Goal: Check status

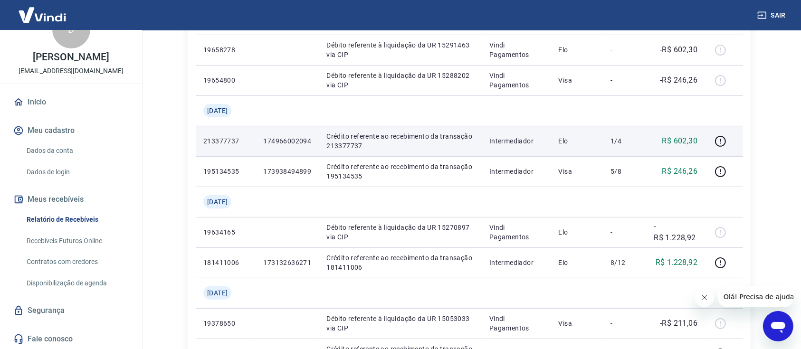
scroll to position [253, 0]
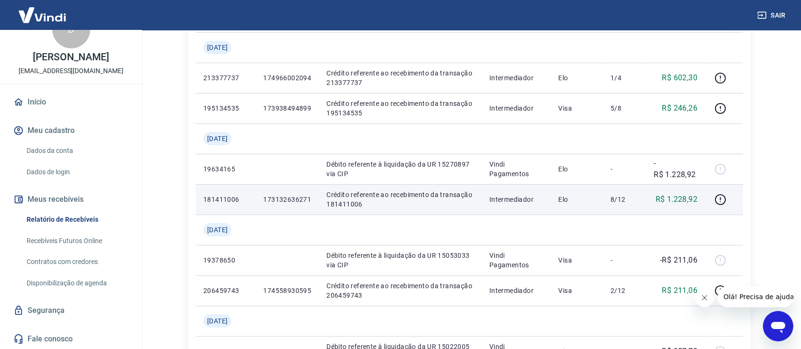
click at [274, 202] on p "173132636271" at bounding box center [287, 200] width 48 height 10
click at [720, 201] on icon "button" at bounding box center [721, 200] width 12 height 12
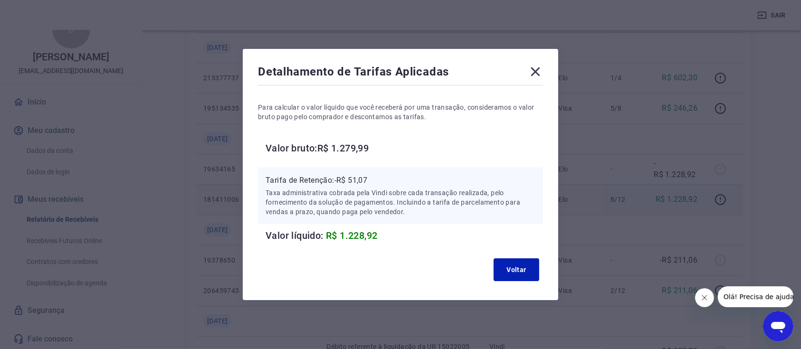
click at [543, 72] on icon at bounding box center [535, 71] width 15 height 15
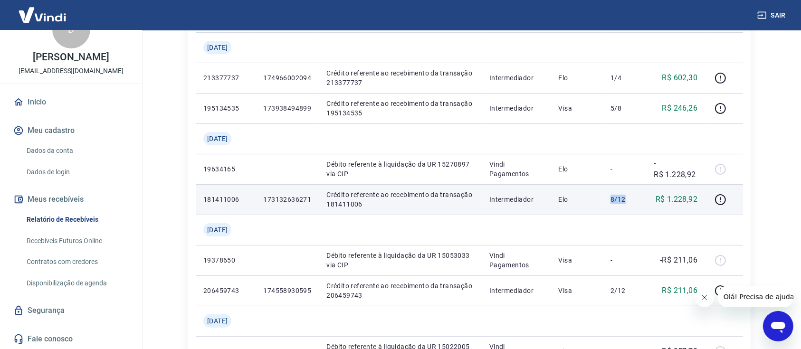
drag, startPoint x: 612, startPoint y: 200, endPoint x: 627, endPoint y: 200, distance: 15.7
click at [627, 200] on p "8/12" at bounding box center [625, 200] width 28 height 10
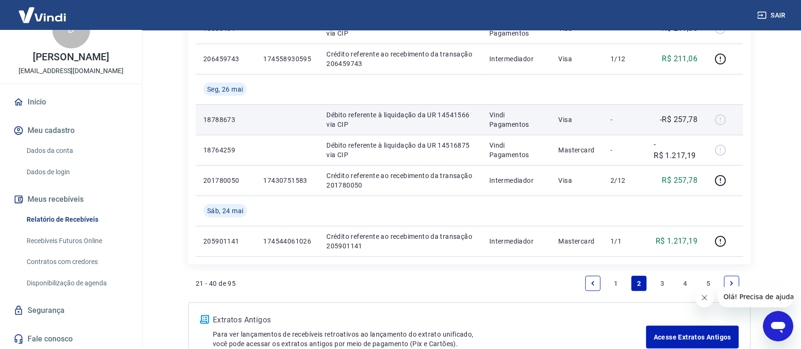
scroll to position [913, 0]
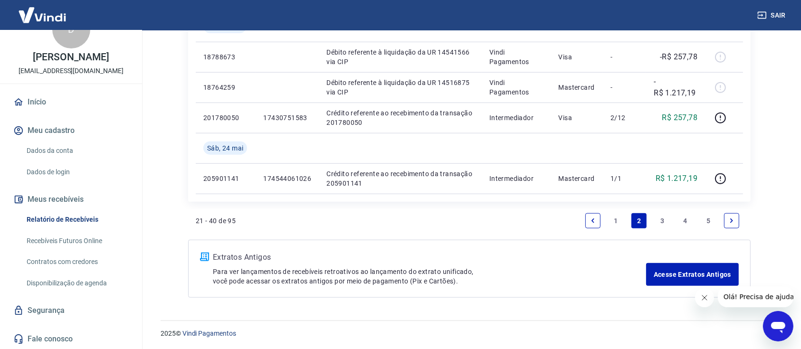
click at [620, 223] on link "1" at bounding box center [616, 220] width 15 height 15
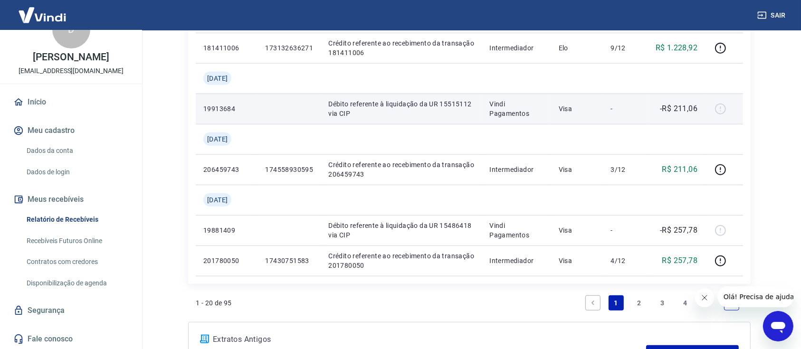
scroll to position [850, 0]
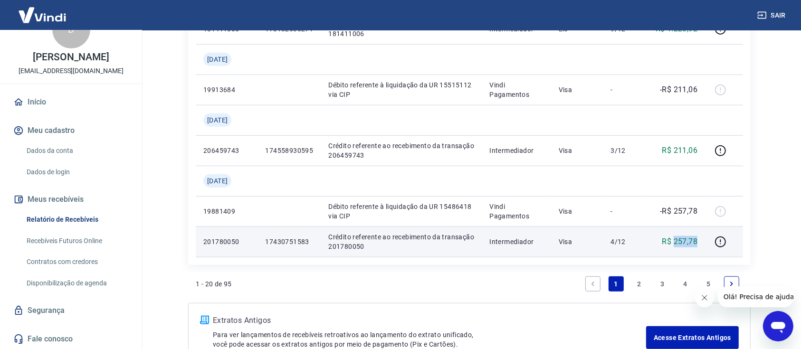
drag, startPoint x: 674, startPoint y: 237, endPoint x: 696, endPoint y: 240, distance: 22.5
click at [696, 240] on p "R$ 257,78" at bounding box center [681, 241] width 36 height 11
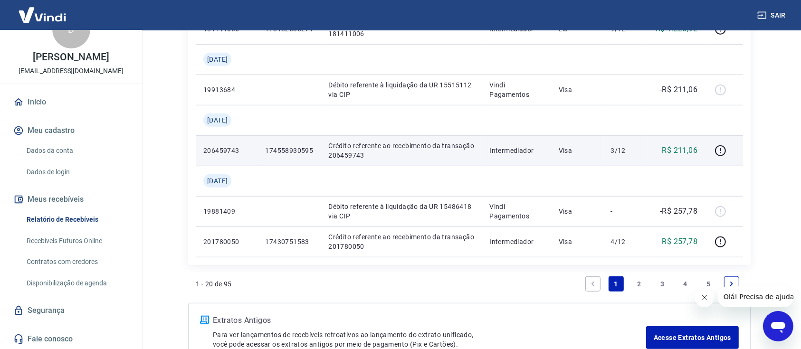
click at [675, 154] on p "R$ 211,06" at bounding box center [681, 150] width 36 height 11
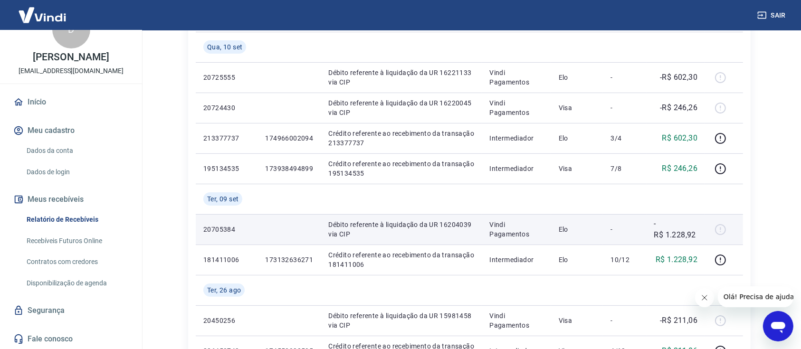
scroll to position [190, 0]
